Goal: Find specific page/section

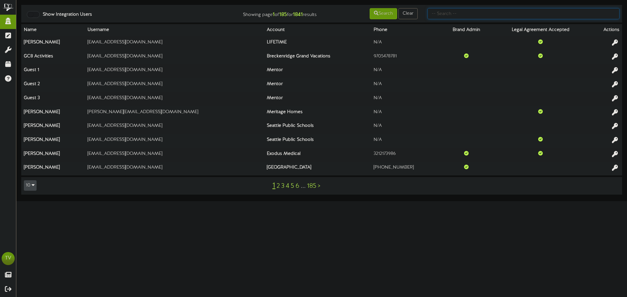
click at [438, 12] on input "text" at bounding box center [523, 13] width 192 height 11
type input "tim."
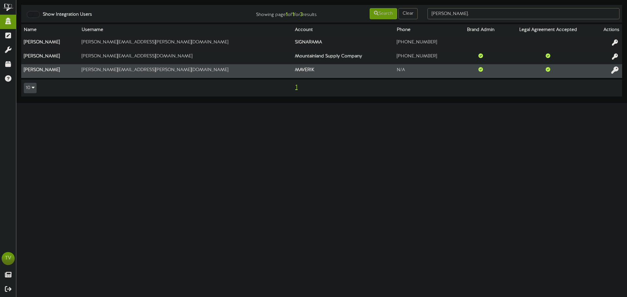
click at [616, 70] on icon at bounding box center [614, 70] width 7 height 7
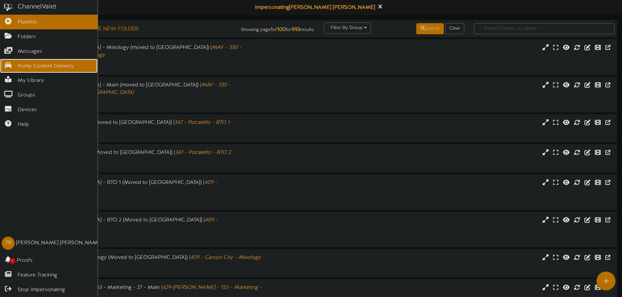
click at [12, 66] on icon at bounding box center [8, 64] width 16 height 5
